Goal: Information Seeking & Learning: Learn about a topic

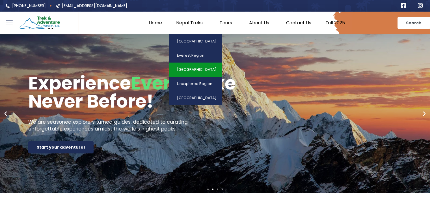
click at [197, 65] on link "[GEOGRAPHIC_DATA]" at bounding box center [195, 70] width 53 height 14
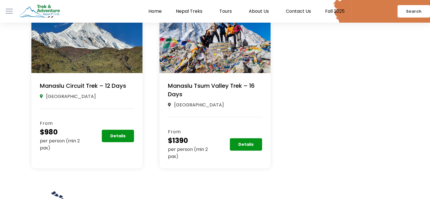
scroll to position [169, 0]
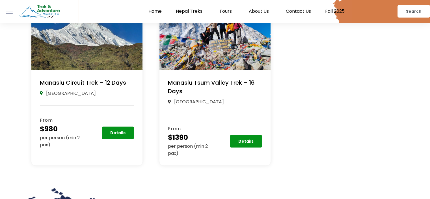
click at [216, 86] on link "Manaslu Tsum Valley Trek – 16 Days" at bounding box center [211, 87] width 87 height 16
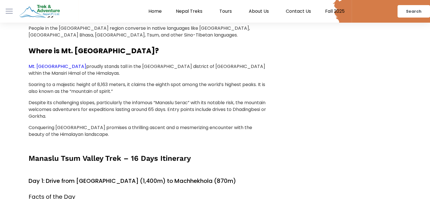
scroll to position [844, 0]
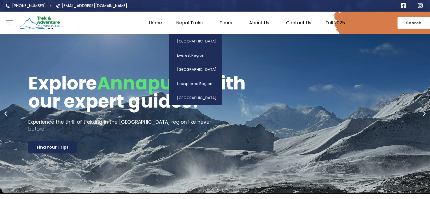
click at [189, 23] on link "Nepal Treks" at bounding box center [191, 23] width 44 height 6
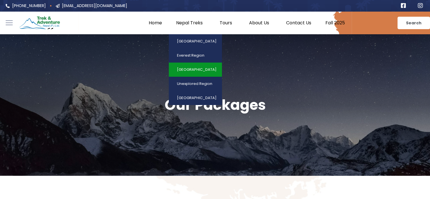
click at [189, 69] on link "[GEOGRAPHIC_DATA]" at bounding box center [195, 70] width 53 height 14
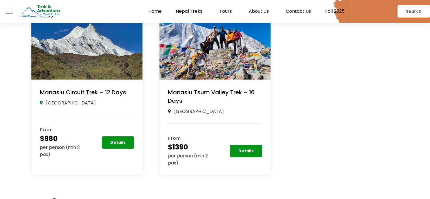
scroll to position [160, 0]
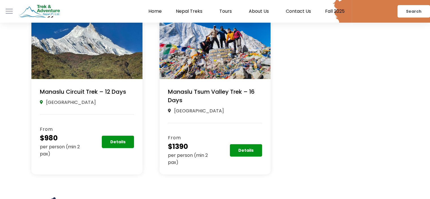
click at [214, 90] on link "Manaslu Tsum Valley Trek – 16 Days" at bounding box center [211, 96] width 87 height 16
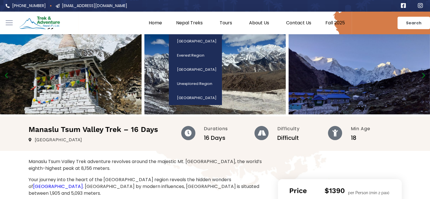
click at [194, 25] on link "Nepal Treks" at bounding box center [191, 23] width 44 height 6
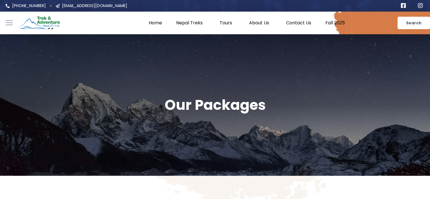
click at [201, 18] on div at bounding box center [215, 23] width 274 height 23
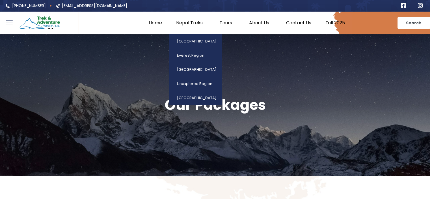
click at [191, 22] on link "Nepal Treks" at bounding box center [191, 23] width 44 height 6
click at [193, 82] on link "Unexplored Region" at bounding box center [195, 84] width 53 height 14
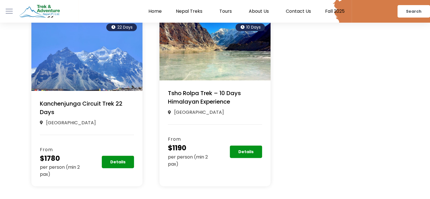
scroll to position [144, 0]
